Goal: Transaction & Acquisition: Purchase product/service

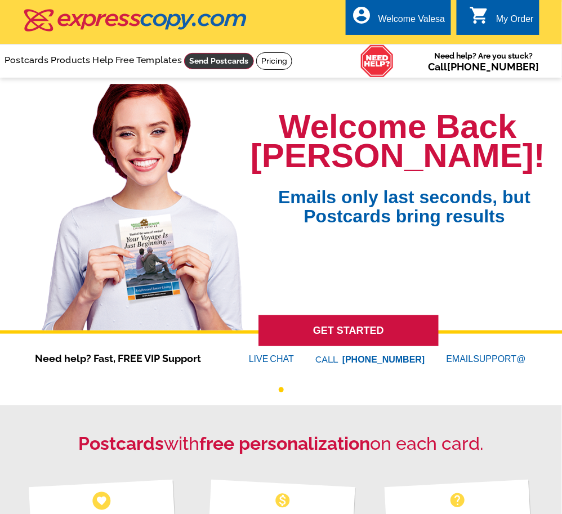
click at [207, 59] on link at bounding box center [219, 61] width 70 height 16
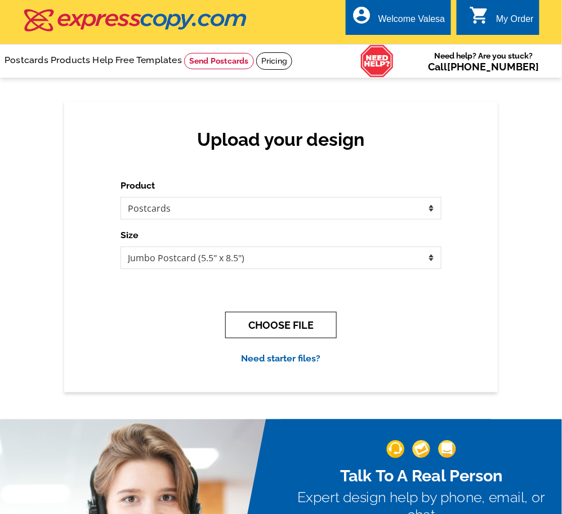
click at [309, 323] on button "CHOOSE FILE" at bounding box center [280, 325] width 111 height 26
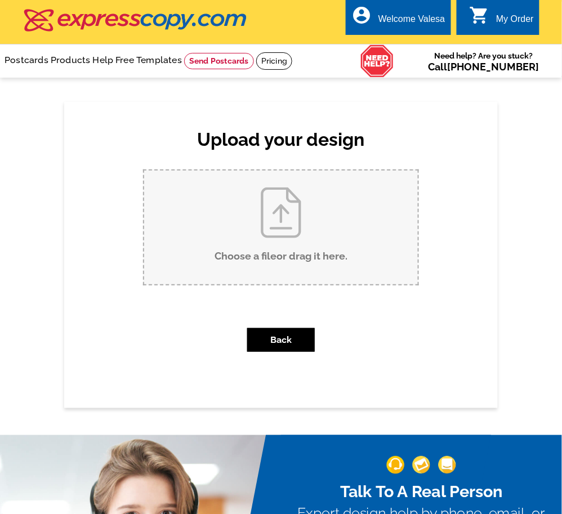
click at [310, 241] on input "Choose a file or drag it here ." at bounding box center [281, 228] width 274 height 114
click at [318, 214] on input "Choose a file or drag it here ." at bounding box center [281, 228] width 274 height 114
type input "C:\fakepath\Front.pdf"
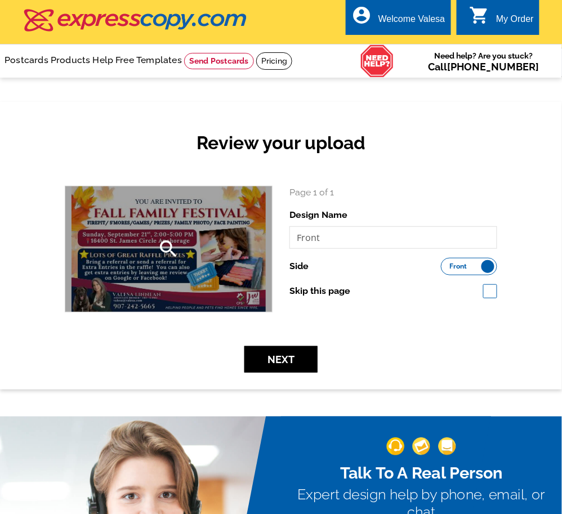
click at [174, 245] on icon "search" at bounding box center [169, 249] width 23 height 23
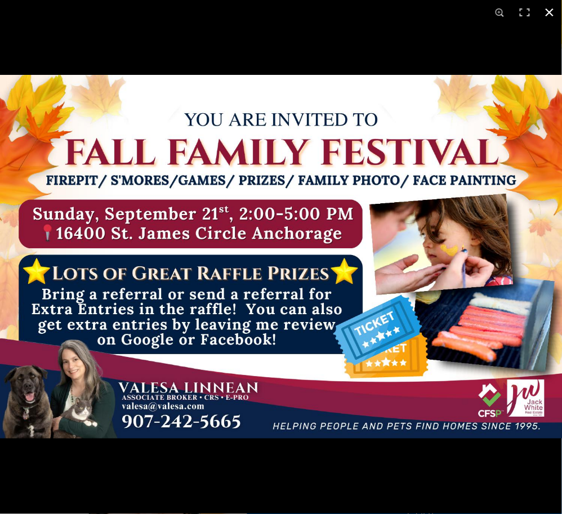
click at [547, 16] on button at bounding box center [549, 12] width 25 height 25
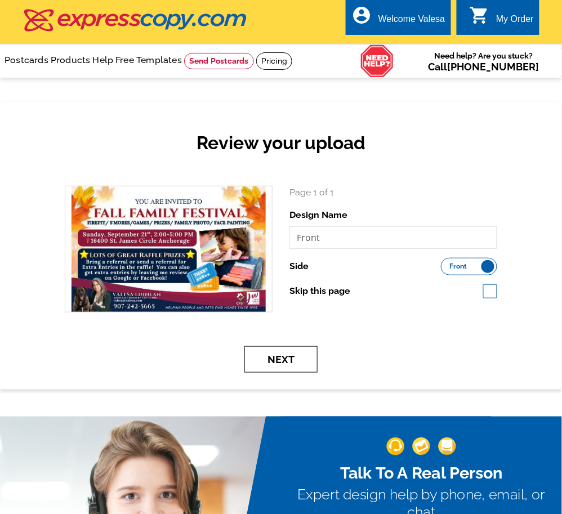
click at [272, 351] on button "Next" at bounding box center [280, 359] width 73 height 26
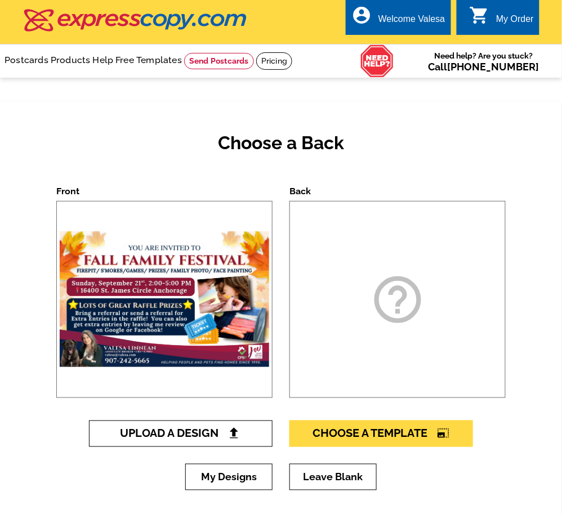
click at [187, 433] on span "Upload A Design" at bounding box center [180, 434] width 121 height 14
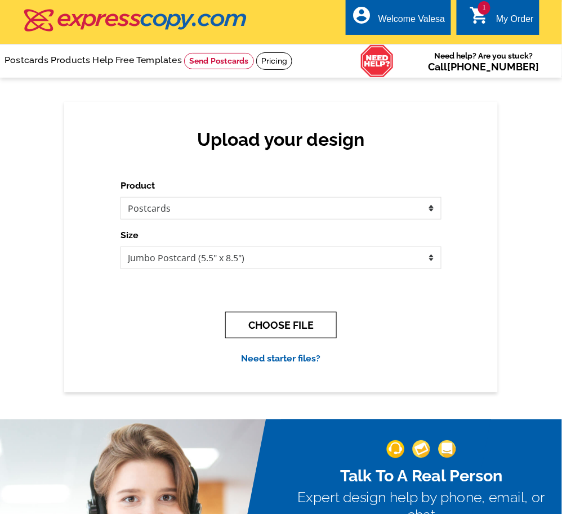
click at [257, 324] on button "CHOOSE FILE" at bounding box center [280, 325] width 111 height 26
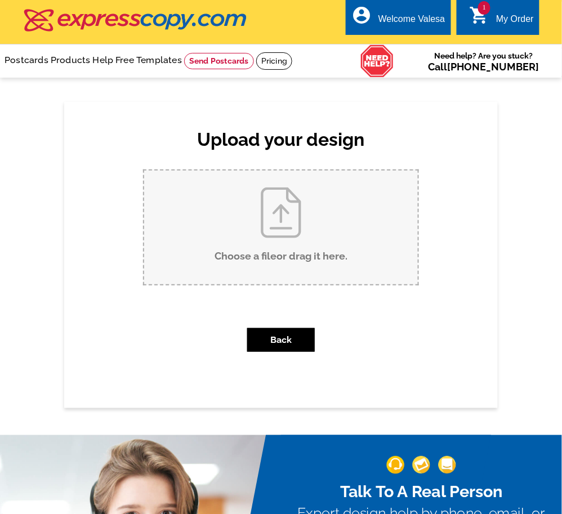
click at [265, 253] on input "Choose a file or drag it here ." at bounding box center [281, 228] width 274 height 114
type input "C:\fakepath\back-2.pdf"
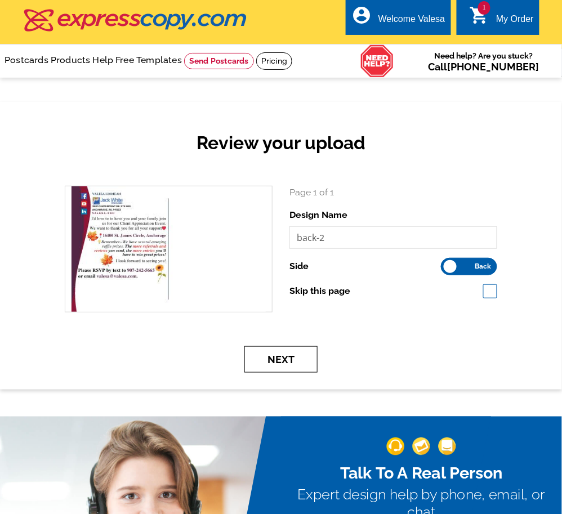
click at [306, 357] on button "Next" at bounding box center [280, 359] width 73 height 26
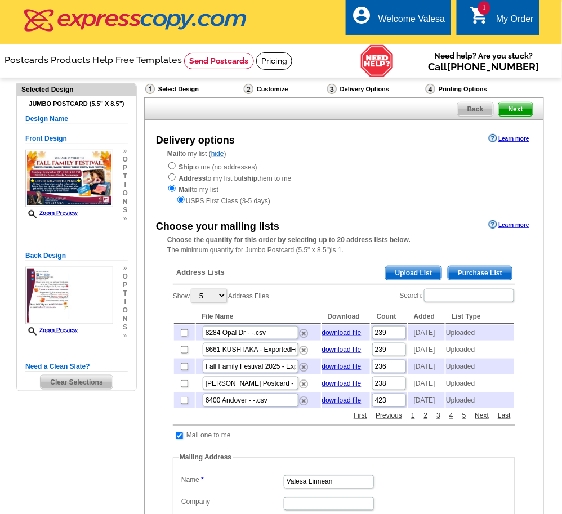
click at [412, 266] on span "Upload List" at bounding box center [414, 273] width 56 height 14
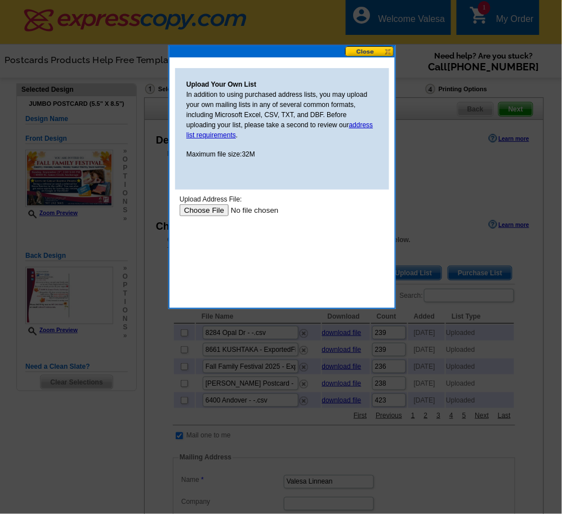
click at [203, 209] on input "file" at bounding box center [250, 210] width 142 height 12
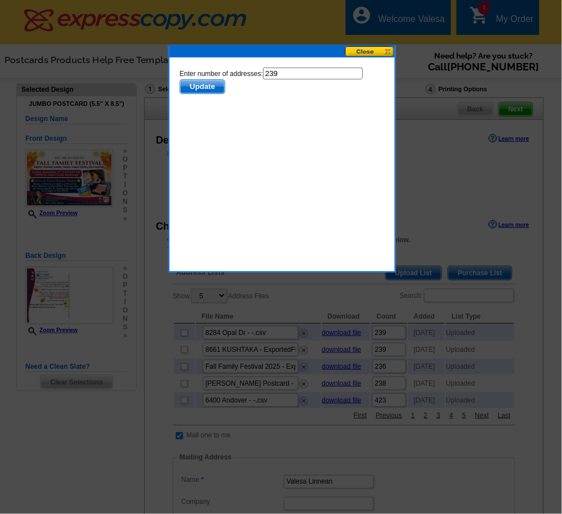
click at [285, 71] on input "239" at bounding box center [312, 73] width 100 height 12
type input "238"
click at [220, 85] on span "Update" at bounding box center [202, 86] width 44 height 14
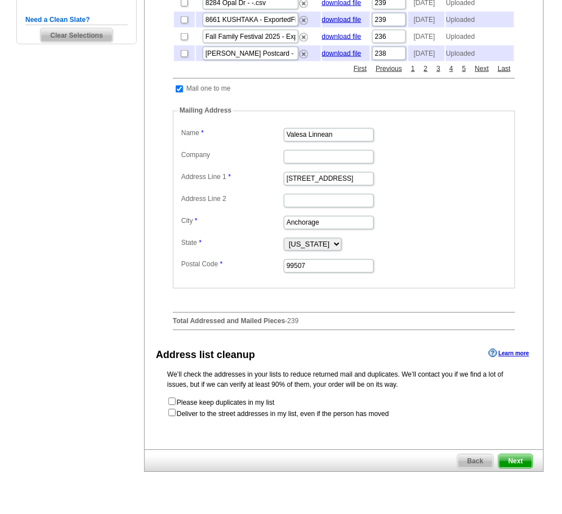
scroll to position [374, 0]
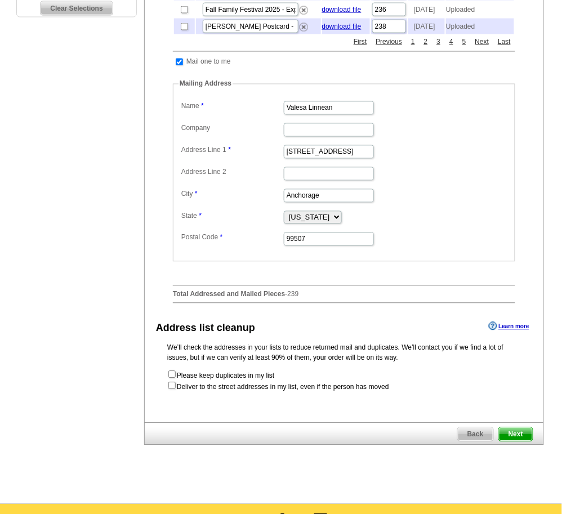
click at [512, 440] on span "Next" at bounding box center [516, 435] width 34 height 14
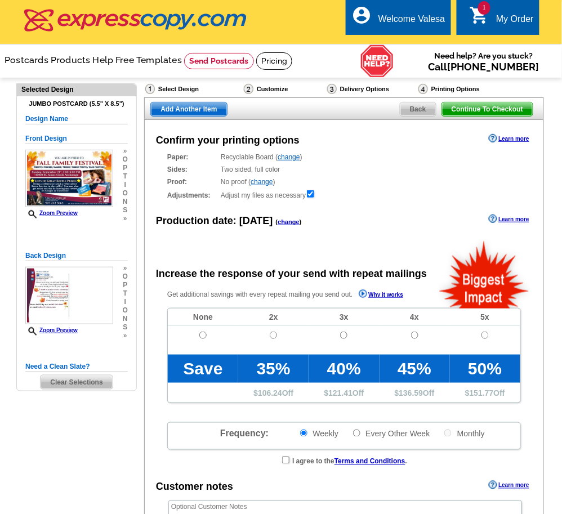
radio input "false"
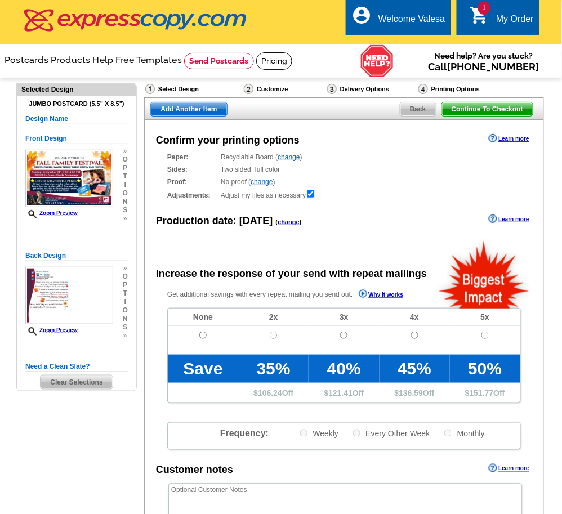
click at [205, 332] on input "radio" at bounding box center [202, 335] width 7 height 7
radio input "true"
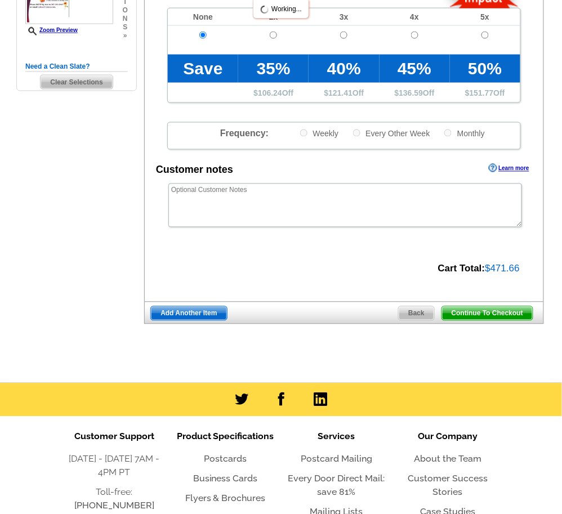
scroll to position [47, 0]
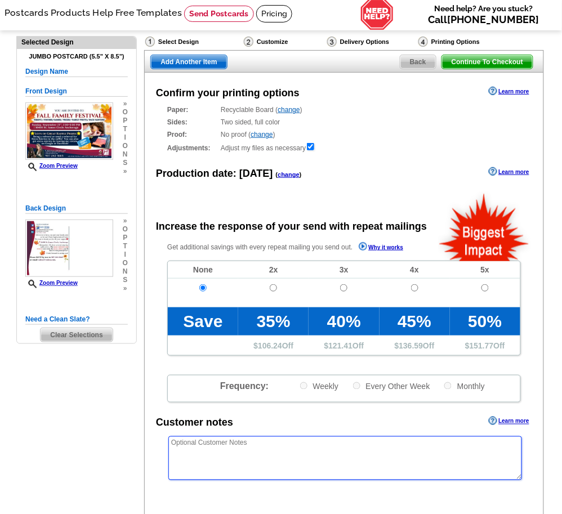
click at [252, 442] on textarea at bounding box center [345, 458] width 354 height 44
paste textarea "Please make this a bleed as long as no text is cut off."
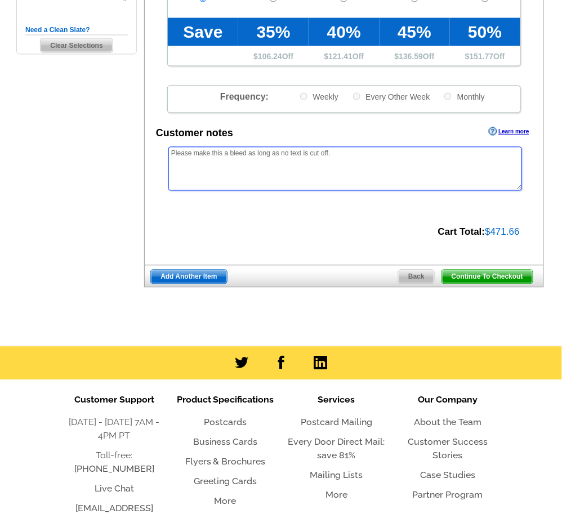
scroll to position [417, 0]
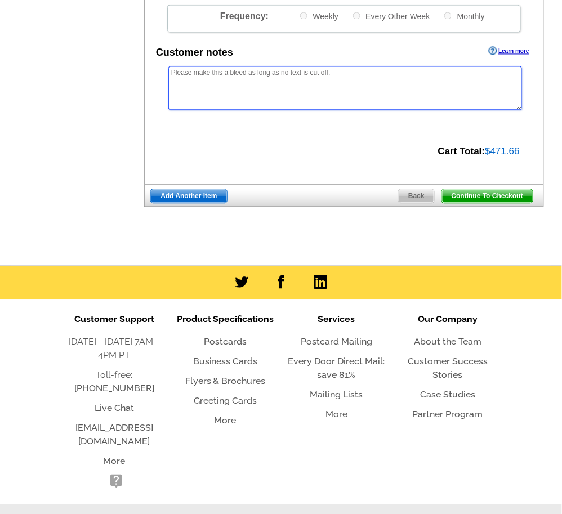
type textarea "Please make this a bleed as long as no text is cut off."
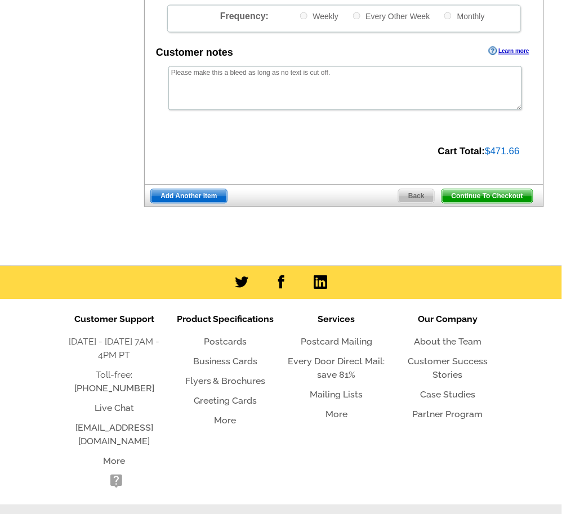
click at [507, 193] on span "Continue To Checkout" at bounding box center [487, 197] width 91 height 14
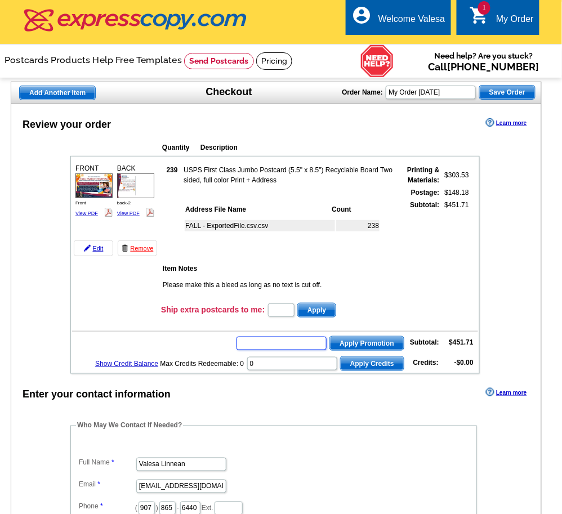
click at [289, 343] on input "text" at bounding box center [281, 344] width 90 height 14
type input "CHAT20"
click at [345, 340] on span "Apply Promotion" at bounding box center [367, 344] width 74 height 14
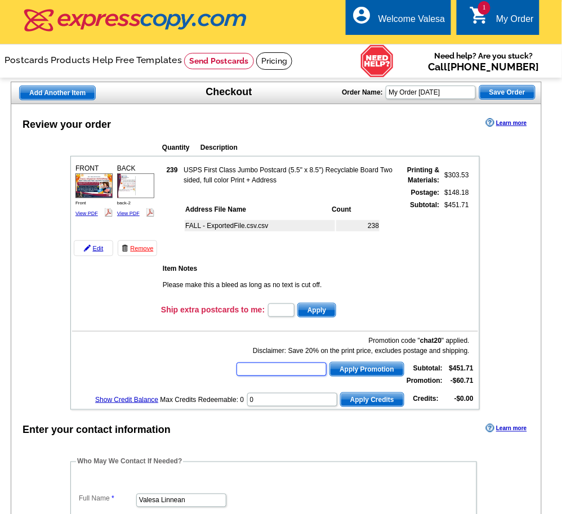
click at [293, 367] on input "text" at bounding box center [281, 370] width 90 height 14
type input "HURRY40"
click at [358, 363] on span "Apply Promotion" at bounding box center [367, 370] width 74 height 14
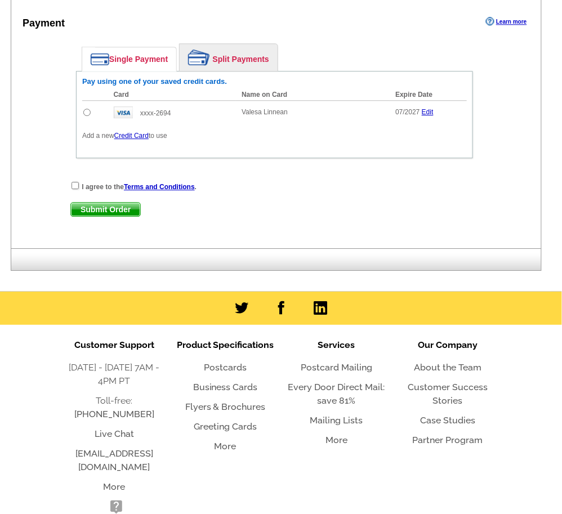
scroll to position [528, 0]
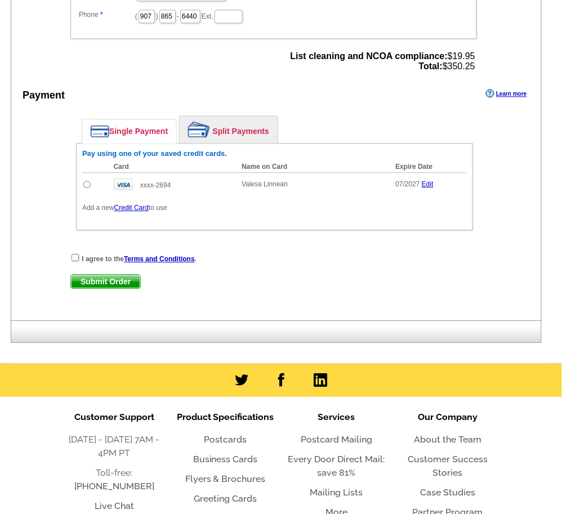
click at [89, 177] on td at bounding box center [95, 184] width 26 height 24
click at [88, 181] on input "radio" at bounding box center [86, 184] width 7 height 7
radio input "true"
click at [77, 254] on input "checkbox" at bounding box center [74, 257] width 7 height 7
checkbox input "true"
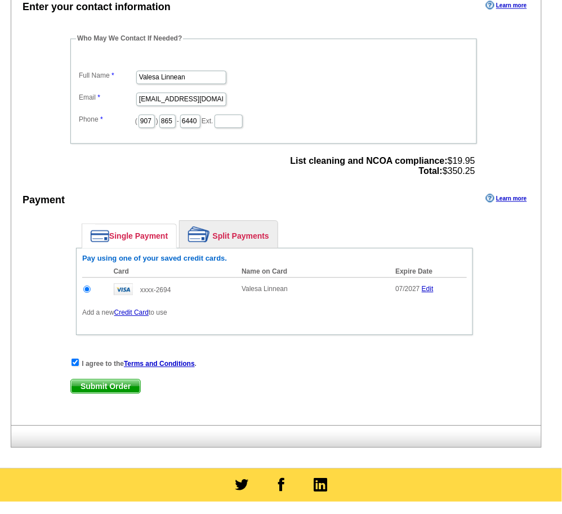
scroll to position [544, 0]
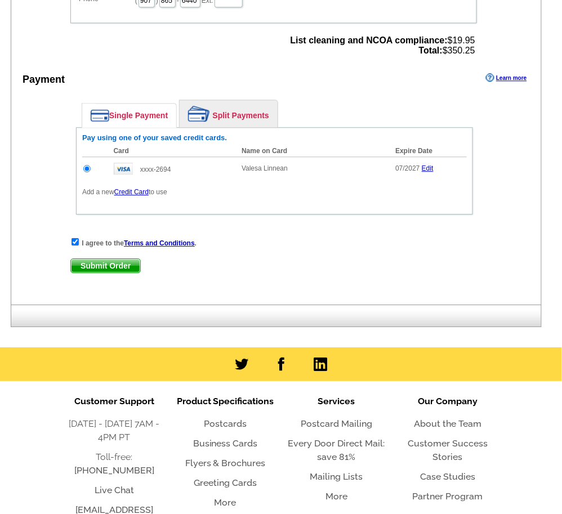
click at [100, 262] on span "Submit Order" at bounding box center [105, 266] width 69 height 14
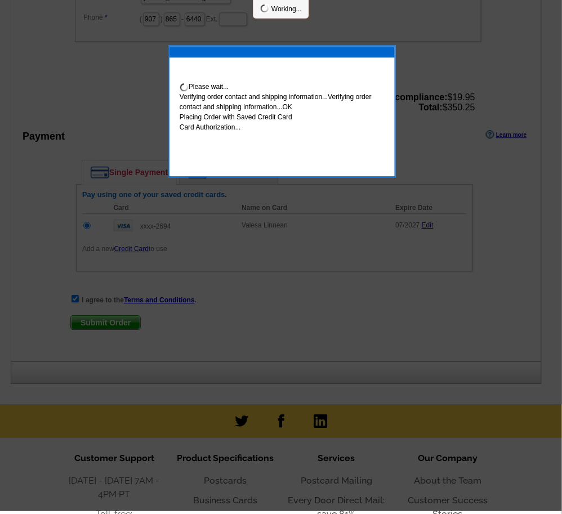
scroll to position [0, 0]
